Goal: Check status: Check status

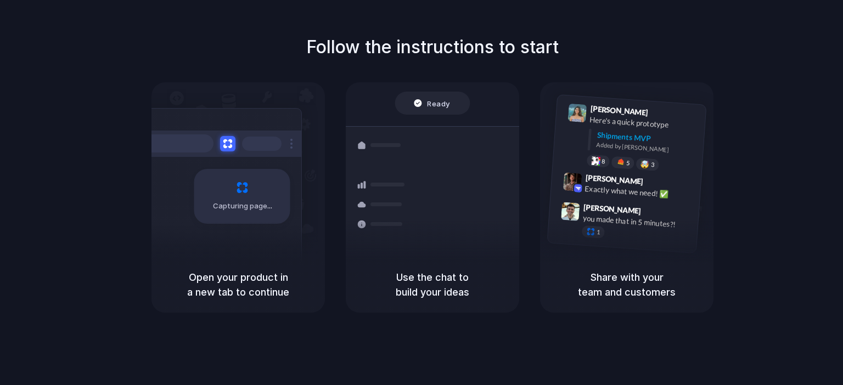
click at [409, 249] on div "Shipments" at bounding box center [374, 204] width 80 height 154
click at [194, 189] on div "Capturing page" at bounding box center [242, 196] width 96 height 55
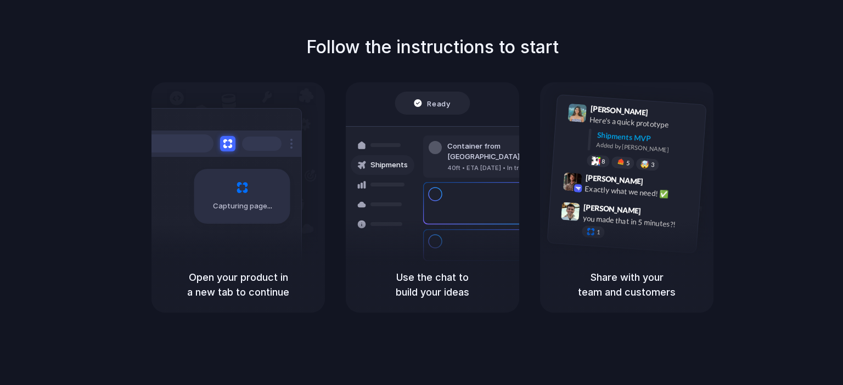
click at [277, 181] on div "Capturing page" at bounding box center [242, 196] width 96 height 55
click at [262, 227] on div "Capturing page" at bounding box center [219, 192] width 166 height 169
click at [446, 200] on div "Express delivery to [GEOGRAPHIC_DATA] Priority • 2-day • Dispatched" at bounding box center [497, 203] width 148 height 43
click at [592, 181] on span "[PERSON_NAME]" at bounding box center [614, 180] width 58 height 16
